Goal: Task Accomplishment & Management: Manage account settings

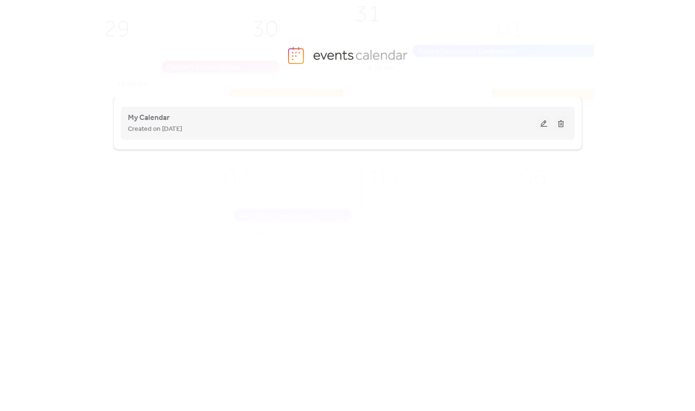
click at [546, 127] on button at bounding box center [543, 123] width 13 height 14
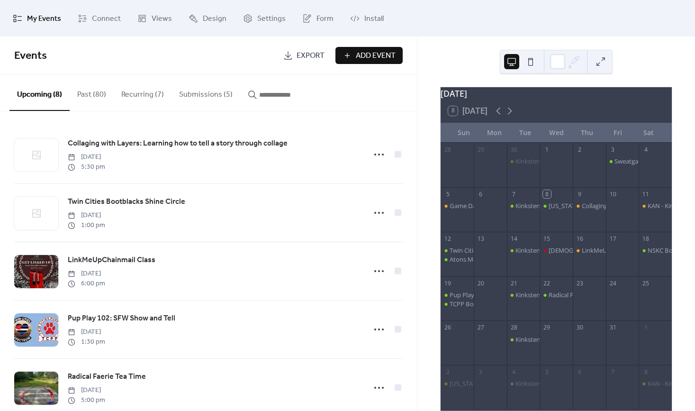
click at [213, 92] on button "Submissions (5)" at bounding box center [206, 92] width 69 height 35
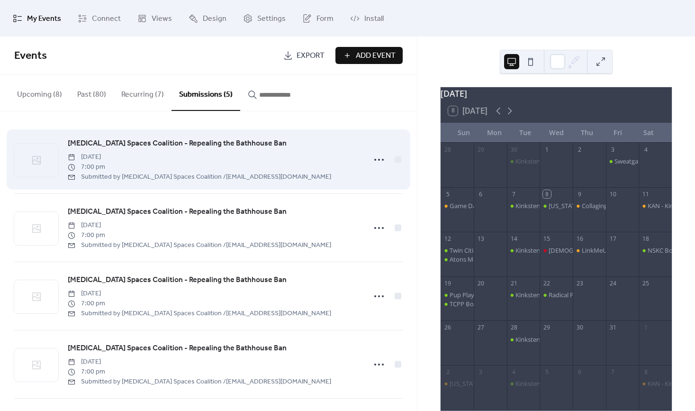
scroll to position [70, 0]
